Goal: Navigation & Orientation: Find specific page/section

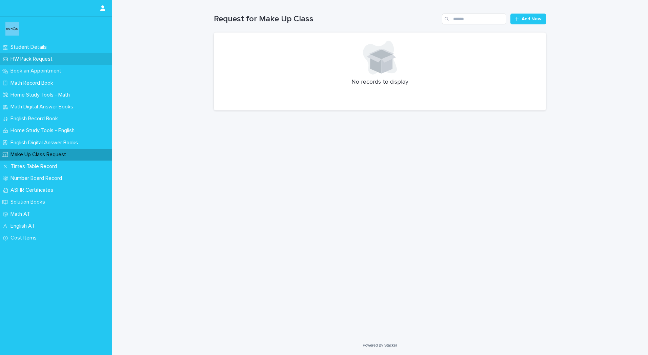
click at [40, 58] on p "HW Pack Request" at bounding box center [33, 59] width 50 height 6
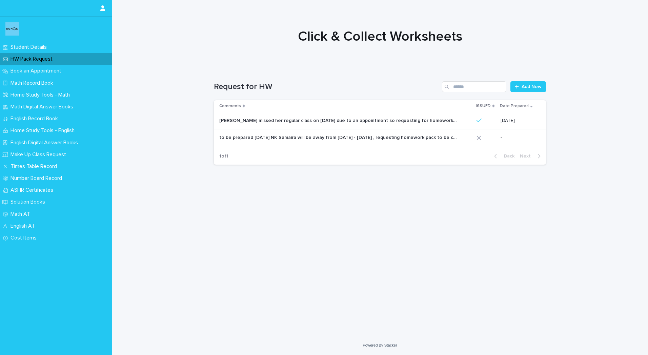
click at [321, 134] on p "to be prepared [DATE] NK Samaira will be away from [DATE] - [DATE] , requesting…" at bounding box center [338, 136] width 238 height 7
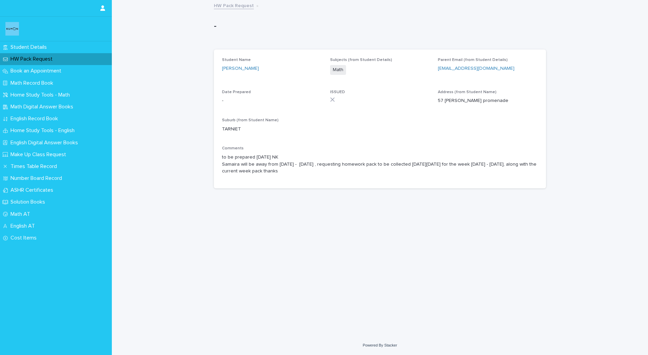
click at [35, 56] on p "HW Pack Request" at bounding box center [33, 59] width 50 height 6
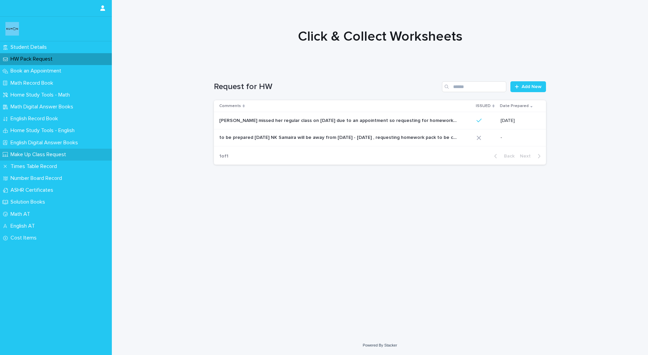
click at [45, 153] on p "Make Up Class Request" at bounding box center [40, 154] width 64 height 6
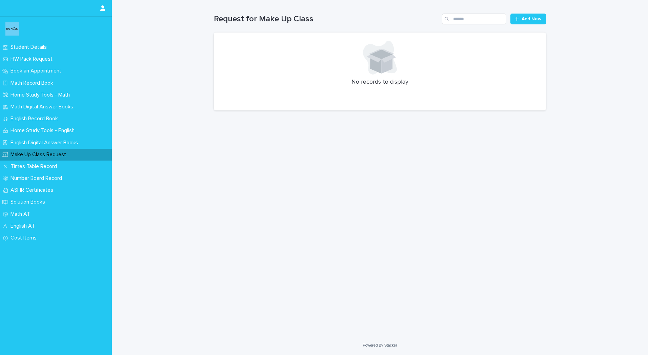
click at [397, 19] on h1 "Request for Make Up Class" at bounding box center [326, 19] width 225 height 10
click at [45, 59] on p "HW Pack Request" at bounding box center [33, 59] width 50 height 6
